Goal: Consume media (video, audio)

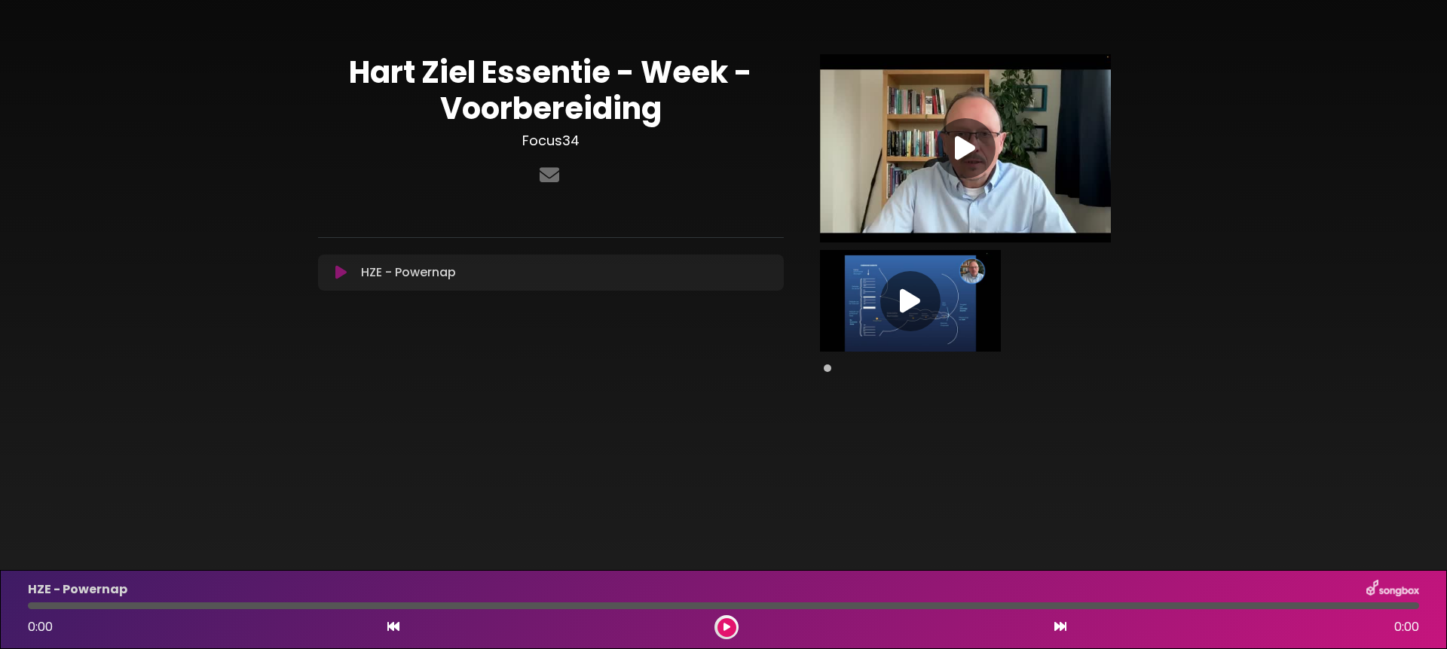
click at [963, 151] on icon at bounding box center [965, 148] width 20 height 27
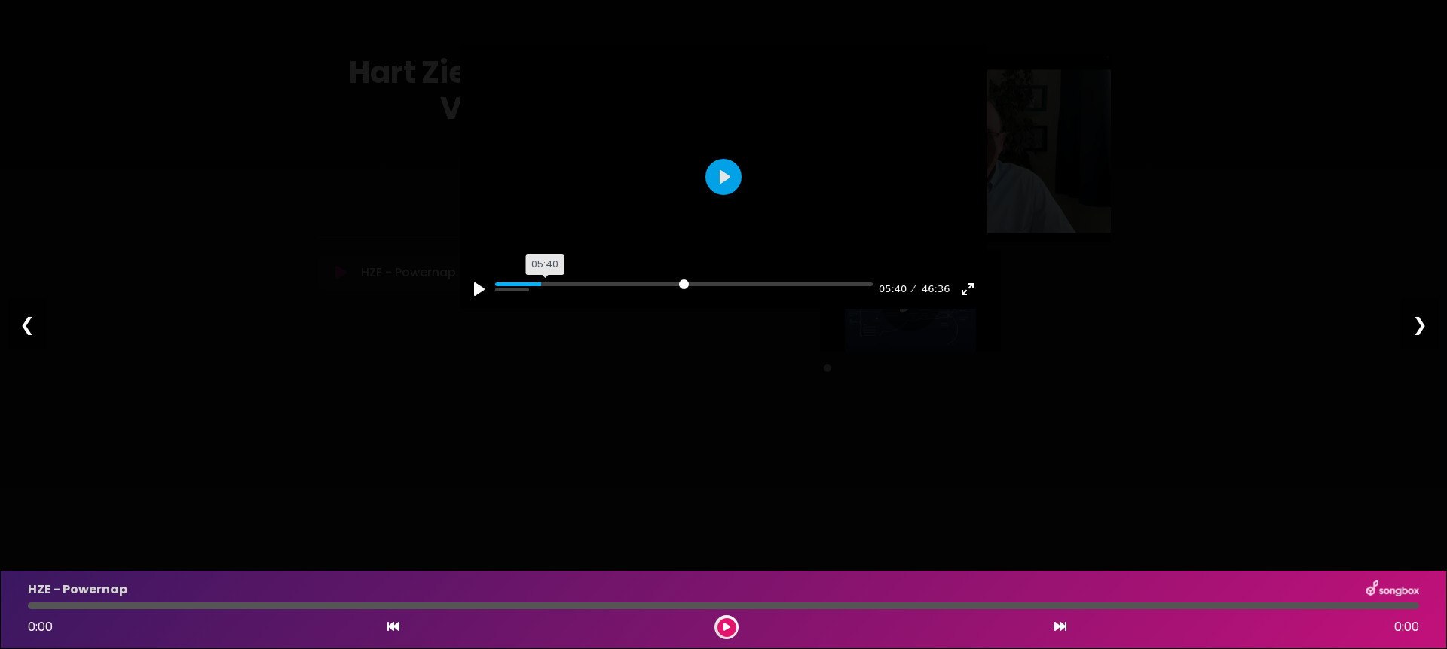
click at [545, 297] on input "Seek" at bounding box center [683, 290] width 377 height 14
click at [573, 297] on input "Seek" at bounding box center [683, 290] width 377 height 14
click at [613, 297] on input "Seek" at bounding box center [683, 290] width 377 height 14
click at [680, 297] on input "Seek" at bounding box center [683, 290] width 377 height 14
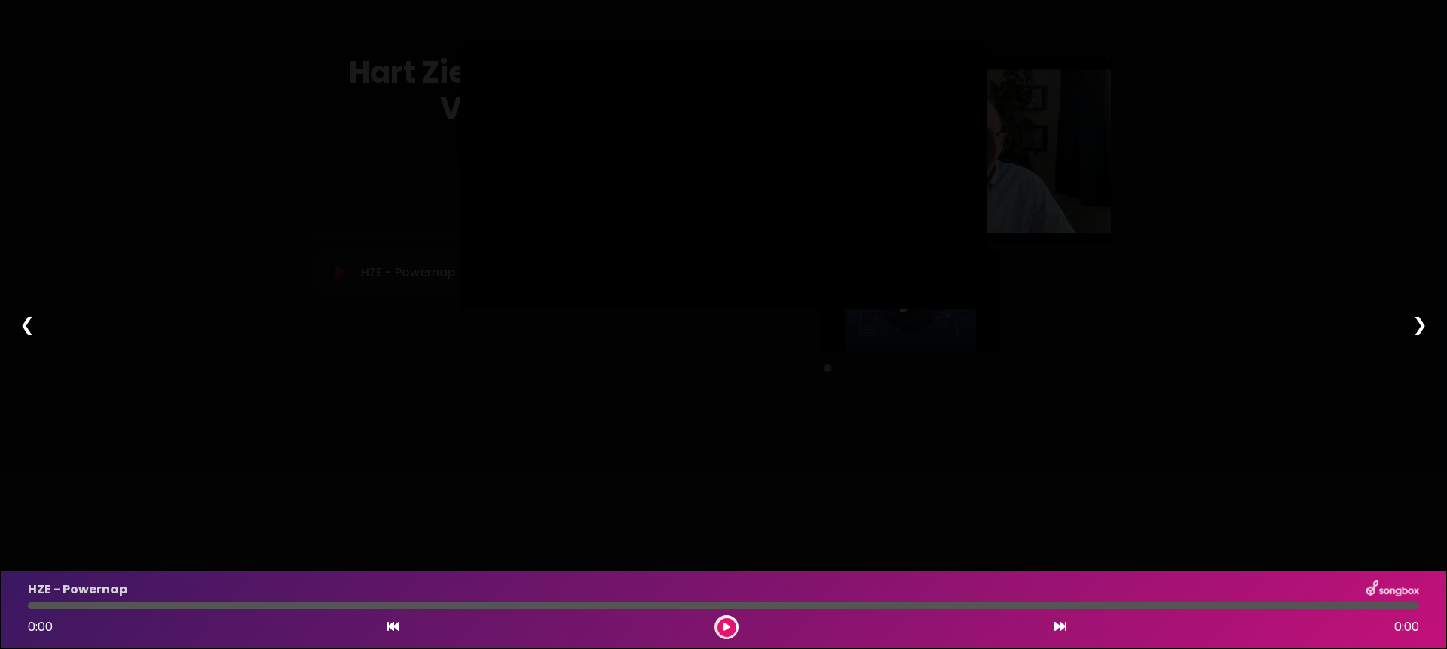
click at [729, 626] on icon at bounding box center [726, 627] width 7 height 9
click at [724, 624] on icon at bounding box center [726, 627] width 6 height 9
type input "*****"
click at [1420, 327] on div "❯" at bounding box center [1419, 324] width 39 height 51
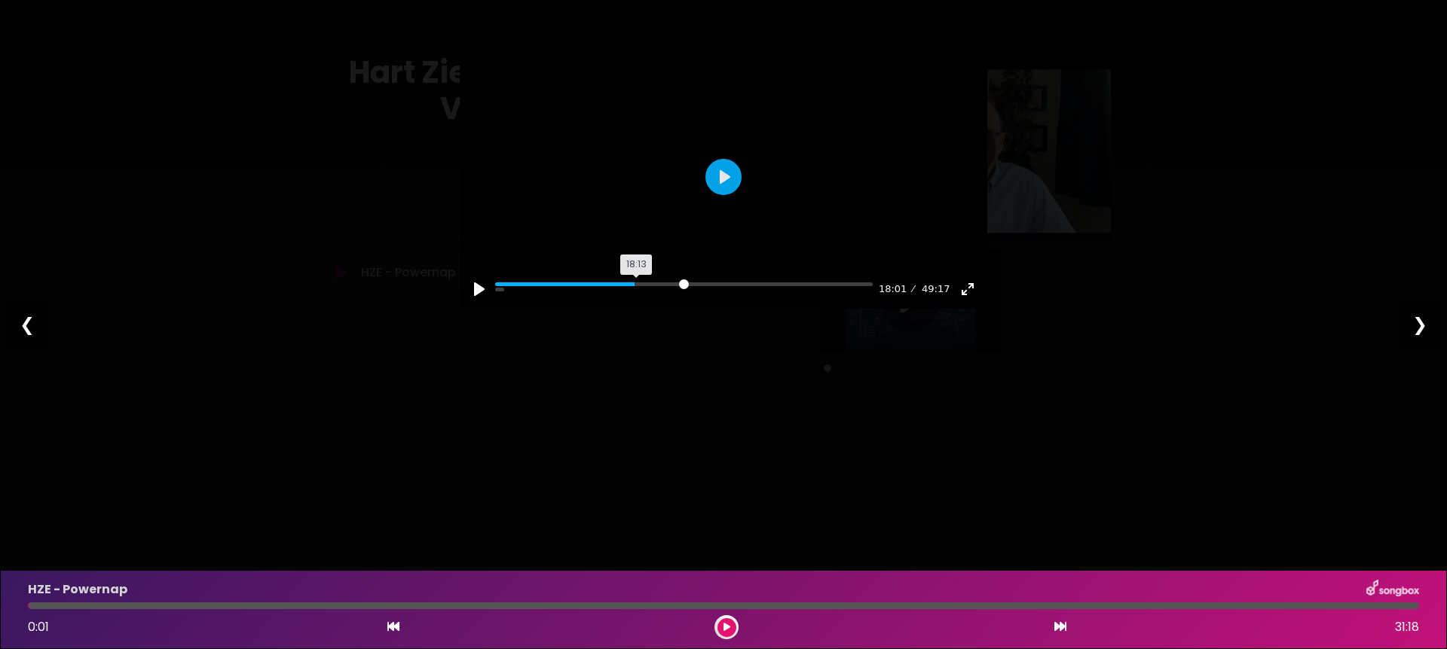
drag, startPoint x: 505, startPoint y: 370, endPoint x: 638, endPoint y: 385, distance: 134.2
click at [638, 297] on input "Seek" at bounding box center [683, 290] width 377 height 14
click at [692, 297] on input "Seek" at bounding box center [683, 290] width 377 height 14
click at [771, 297] on input "Seek" at bounding box center [683, 290] width 377 height 14
click at [824, 297] on input "Seek" at bounding box center [683, 290] width 377 height 14
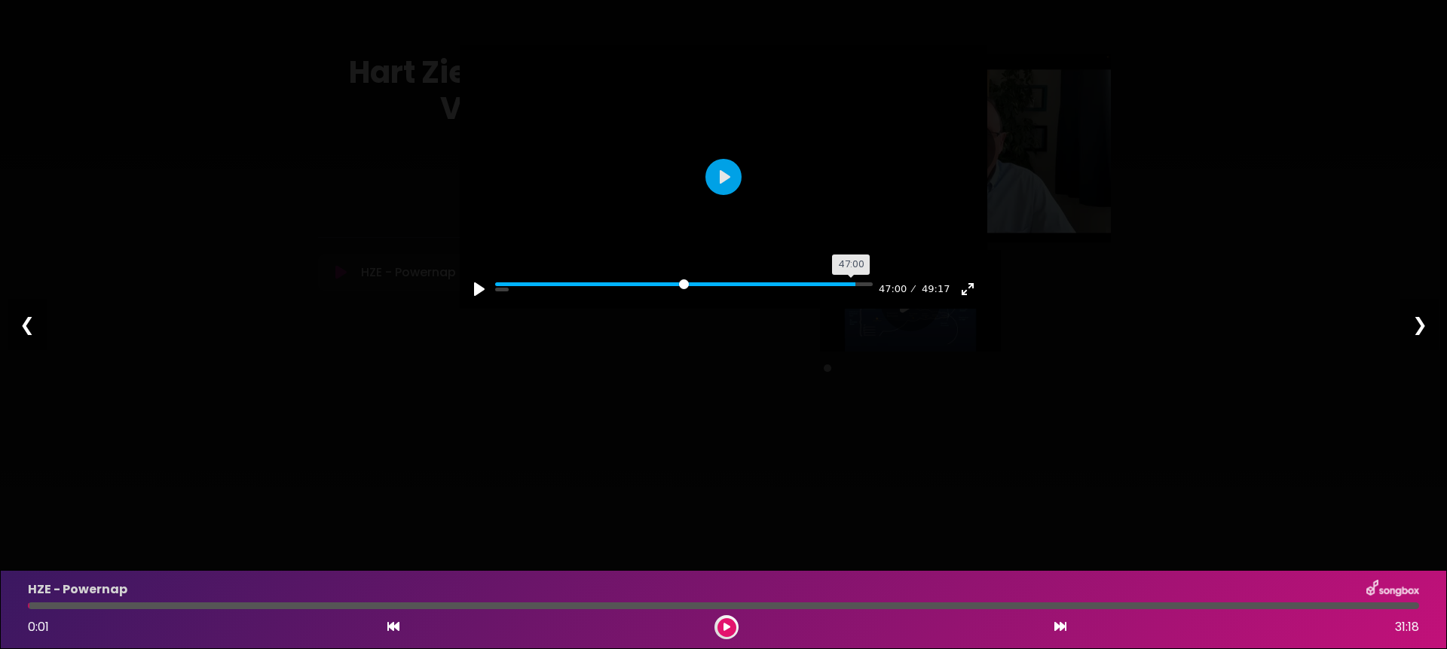
click at [857, 297] on input "Seek" at bounding box center [683, 290] width 377 height 14
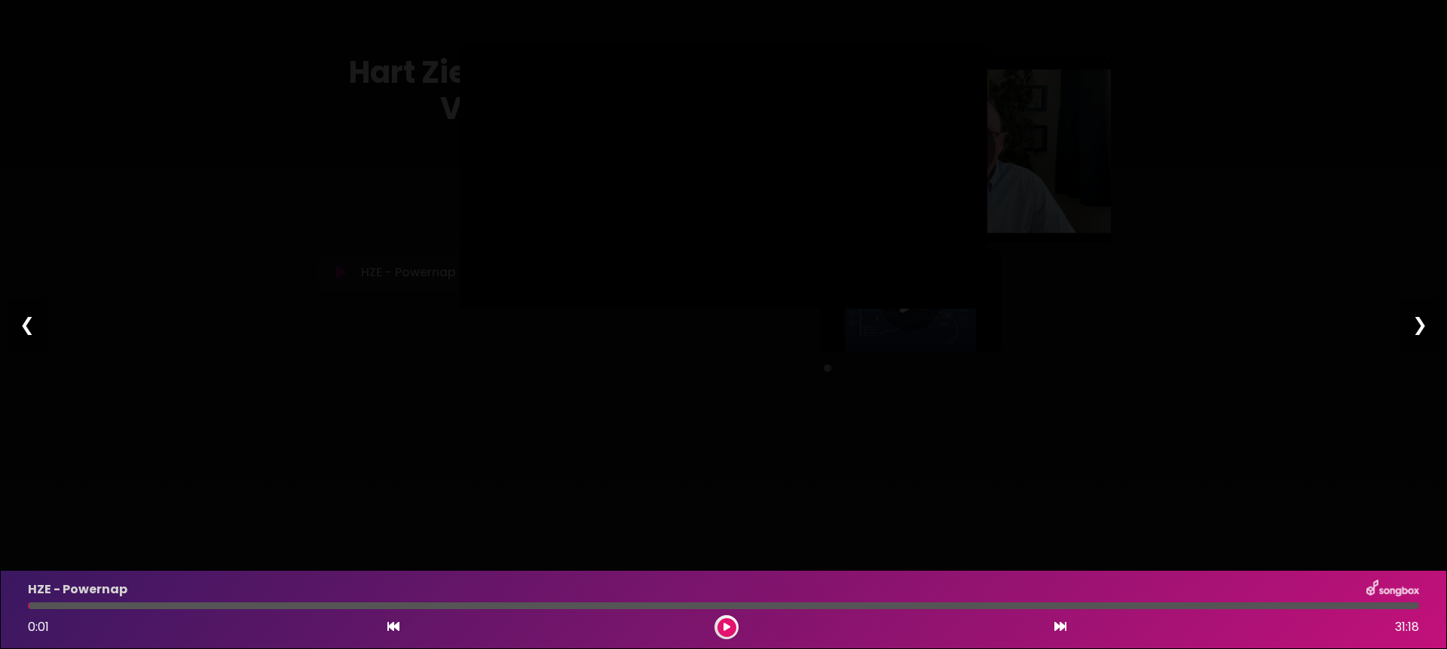
type input "******"
